Goal: Task Accomplishment & Management: Complete application form

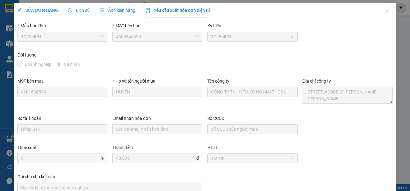
scroll to position [12, 0]
drag, startPoint x: 383, startPoint y: 10, endPoint x: 240, endPoint y: 10, distance: 143.6
click at [384, 10] on icon "close" at bounding box center [386, 11] width 5 height 5
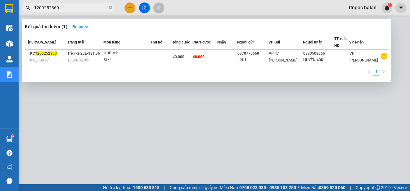
drag, startPoint x: 71, startPoint y: 7, endPoint x: 48, endPoint y: 8, distance: 23.0
click at [48, 8] on input "1209252360" at bounding box center [70, 7] width 73 height 7
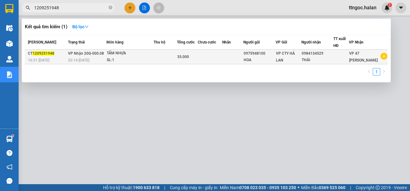
type input "1209251948"
click at [37, 56] on div "CT 1209251948" at bounding box center [47, 53] width 38 height 7
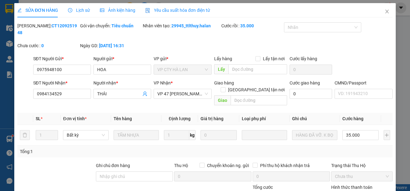
type input "0975948100"
type input "HOA"
type input "0984134529"
type input "THÁI"
type input "35.000"
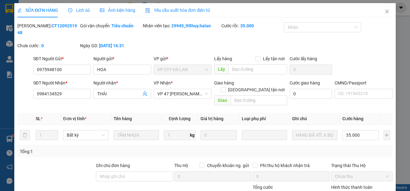
click at [177, 10] on span "Yêu cầu xuất hóa đơn điện tử" at bounding box center [177, 10] width 65 height 5
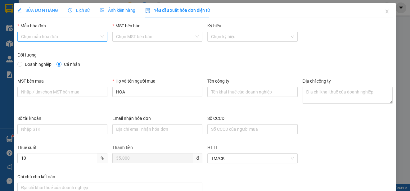
click at [76, 36] on input "Mẫu hóa đơn" at bounding box center [60, 36] width 78 height 9
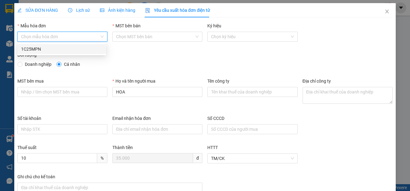
click at [38, 48] on div "1C25MPN" at bounding box center [61, 49] width 81 height 7
type input "8"
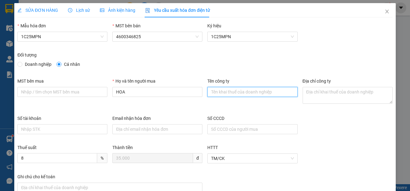
paste input "CÔNG TY CỔ PHẦN CỘNG ĐỒNG XE TẢI VIỆT NAM – CHI NHÁNH [GEOGRAPHIC_DATA]"
type input "CÔNG TY CỔ PHẦN CỘNG ĐỒNG XE TẢI VIỆT NAM – CHI NHÁNH [GEOGRAPHIC_DATA]"
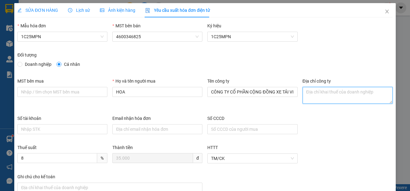
paste textarea "Xóm Đồng Xe, [GEOGRAPHIC_DATA], [GEOGRAPHIC_DATA], [GEOGRAPHIC_DATA]"
type textarea "Xóm Đồng Xe, [GEOGRAPHIC_DATA], [GEOGRAPHIC_DATA], [GEOGRAPHIC_DATA]"
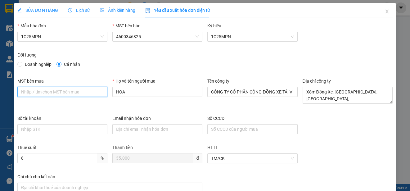
paste input "0108796475-017"
type input "0108796475-017"
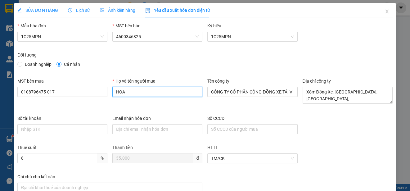
click at [133, 94] on input "HOA" at bounding box center [157, 92] width 90 height 10
type input "p"
type input "n"
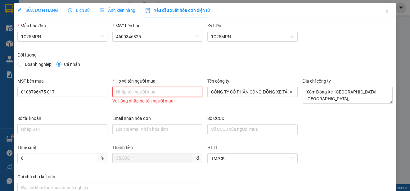
paste input "[PERSON_NAME]"
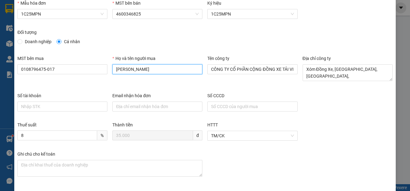
scroll to position [47, 0]
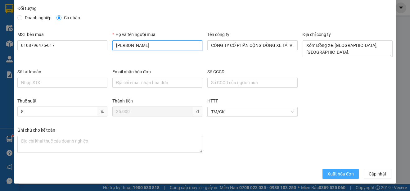
type input "[PERSON_NAME]"
click at [327, 172] on span "Xuất hóa đơn" at bounding box center [340, 173] width 26 height 7
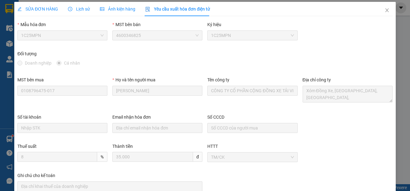
scroll to position [0, 0]
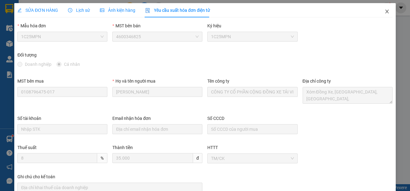
click at [384, 10] on icon "close" at bounding box center [386, 11] width 5 height 5
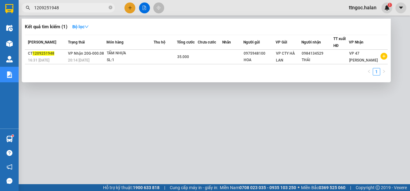
drag, startPoint x: 59, startPoint y: 7, endPoint x: 54, endPoint y: 7, distance: 5.3
click at [54, 7] on input "1209251948" at bounding box center [70, 7] width 73 height 7
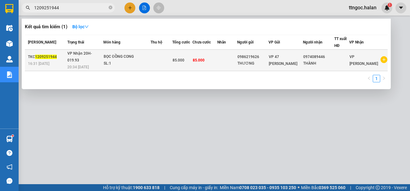
type input "1209251944"
click at [52, 60] on div "16:31 [DATE]" at bounding box center [47, 63] width 38 height 7
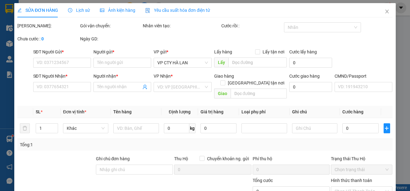
type input "0986219626"
type input "THƯƠNG"
type input "0974089446"
type input "THÀNH"
type input "85.000"
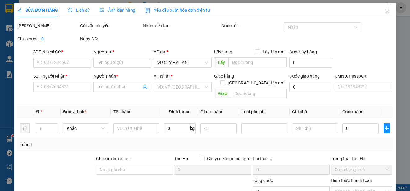
type input "85.000"
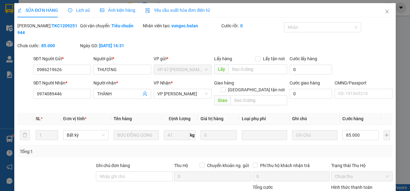
click at [203, 9] on span "Yêu cầu xuất hóa đơn điện tử" at bounding box center [177, 10] width 65 height 5
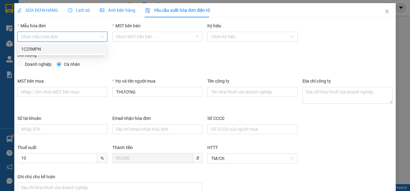
click at [57, 38] on input "Mẫu hóa đơn" at bounding box center [60, 36] width 78 height 9
click at [34, 50] on div "1C25MPN" at bounding box center [61, 49] width 81 height 7
type input "8"
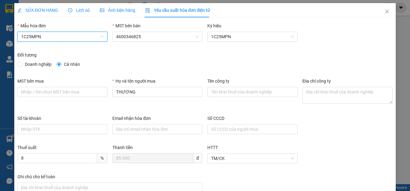
click at [28, 61] on span "Doanh nghiệp" at bounding box center [38, 64] width 32 height 7
click at [22, 62] on input "Doanh nghiệp" at bounding box center [19, 64] width 4 height 4
radio input "true"
radio input "false"
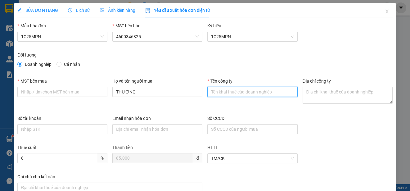
paste input "CÔNG TY CỔ PHẦN PKG BATTERY"
type input "CÔNG TY CỔ PHẦN PKG BATTERY"
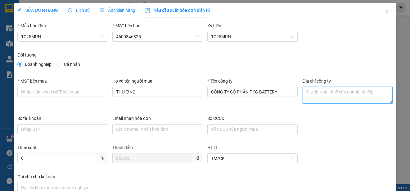
paste textarea "[STREET_ADDRESS]"
type textarea "[STREET_ADDRESS]"
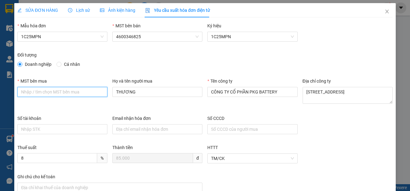
paste input "0109982347"
type input "0109982347"
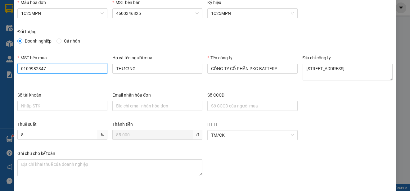
scroll to position [47, 0]
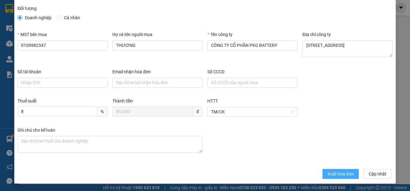
click at [334, 173] on span "Xuất hóa đơn" at bounding box center [340, 173] width 26 height 7
